Goal: Check status

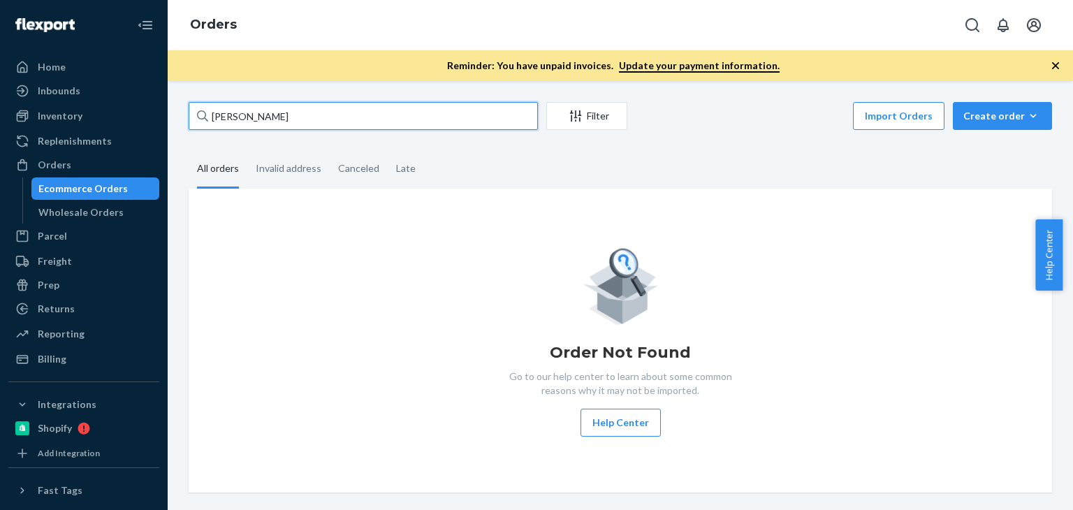
drag, startPoint x: 309, startPoint y: 110, endPoint x: 185, endPoint y: 112, distance: 123.6
click at [185, 112] on div "Gregg Passin Filter Import Orders Create order Ecommerce order Removal order Al…" at bounding box center [620, 297] width 884 height 390
paste input "135031823"
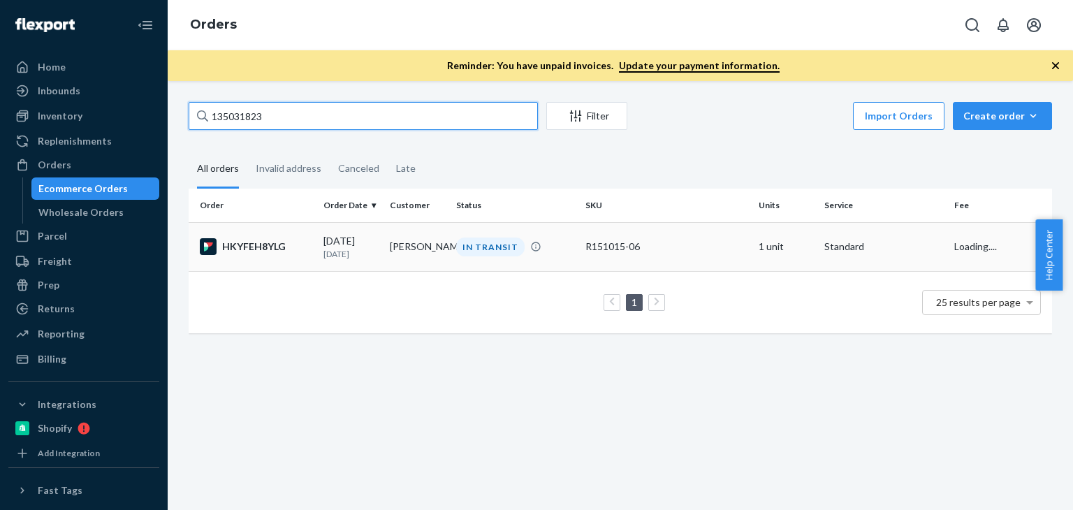
type input "135031823"
click at [395, 241] on td "Michael Appel" at bounding box center [417, 246] width 66 height 49
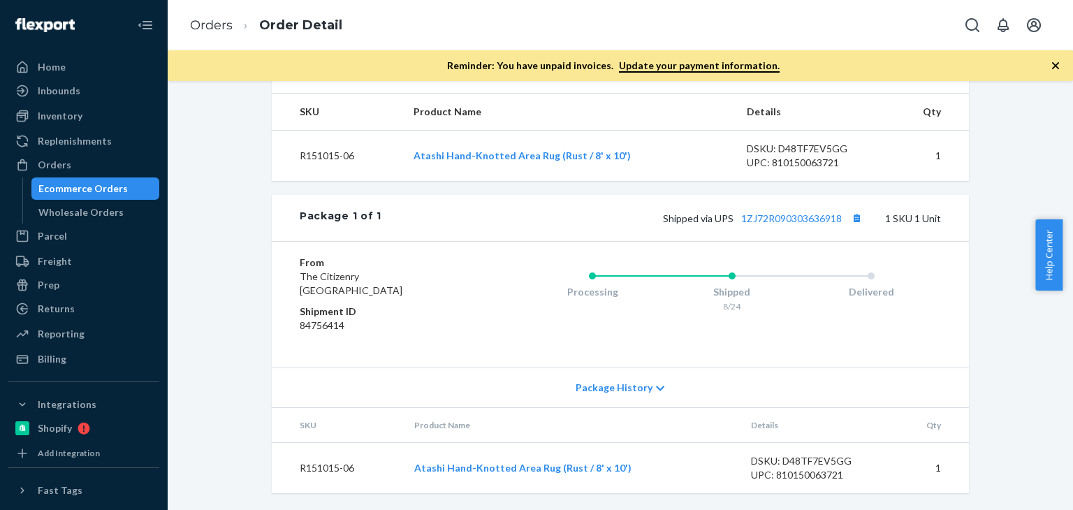
scroll to position [473, 0]
click at [788, 216] on link "1ZJ72R090303636918" at bounding box center [791, 218] width 101 height 12
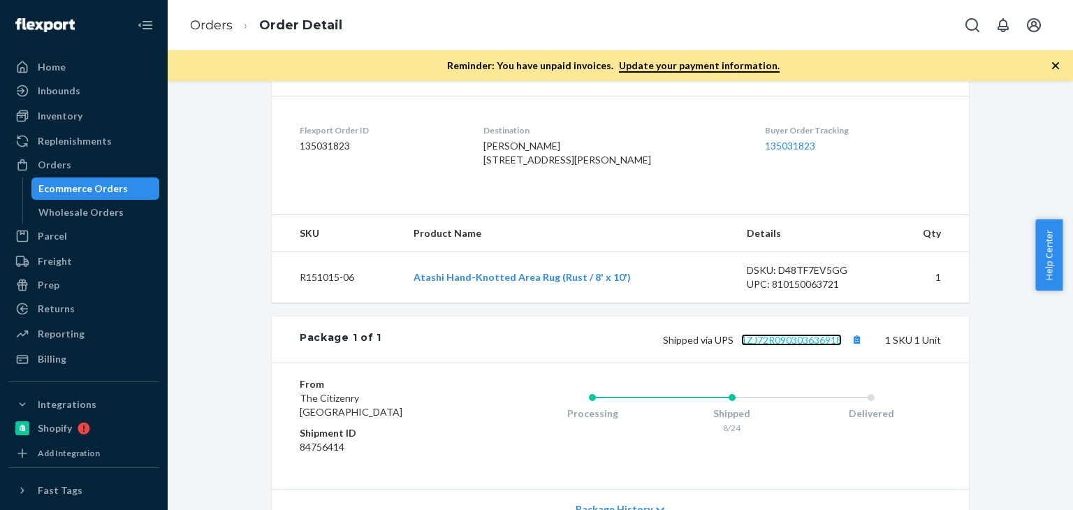
scroll to position [349, 0]
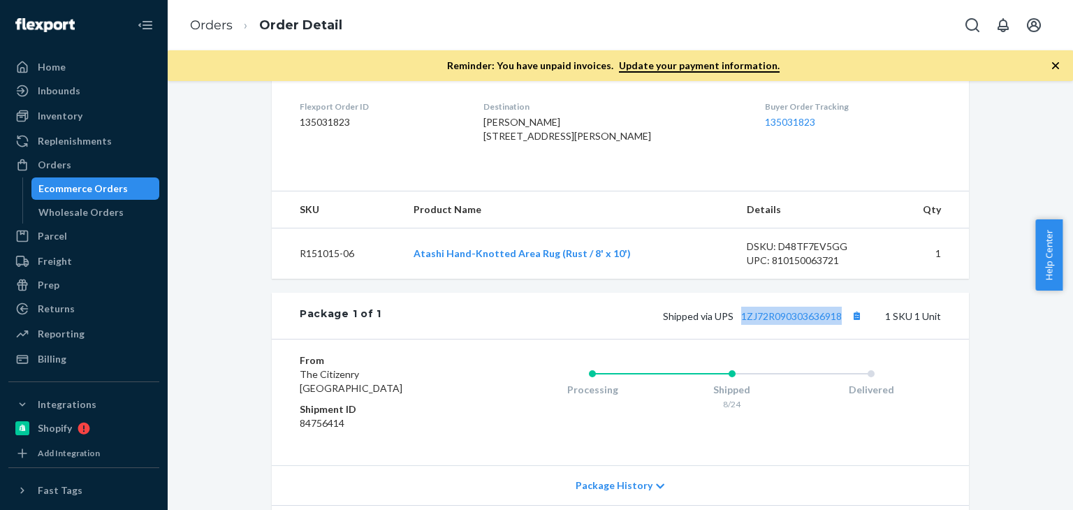
drag, startPoint x: 732, startPoint y: 341, endPoint x: 862, endPoint y: 347, distance: 129.3
click at [862, 325] on div "Shipped via UPS 1ZJ72R090303636918 1 SKU 1 Unit" at bounding box center [660, 316] width 559 height 18
copy link "1ZJ72R090303636918"
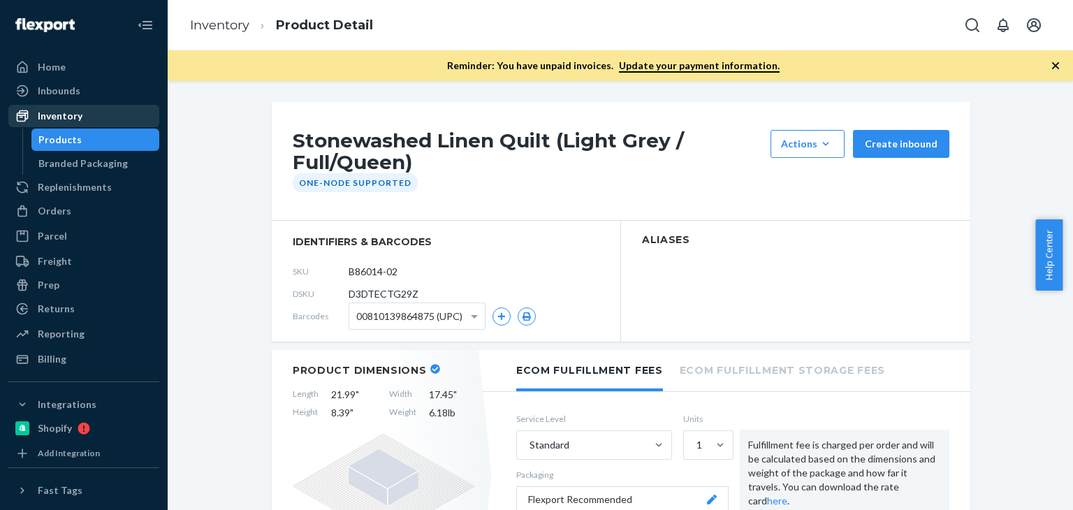
click at [81, 115] on div "Inventory" at bounding box center [84, 116] width 148 height 20
